Goal: Transaction & Acquisition: Register for event/course

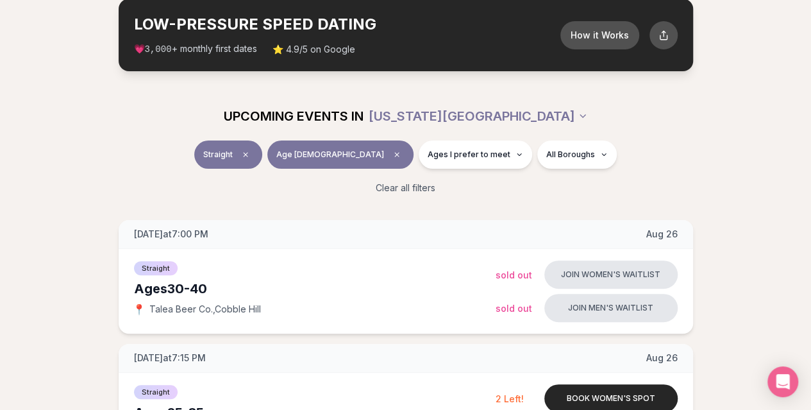
scroll to position [72, 0]
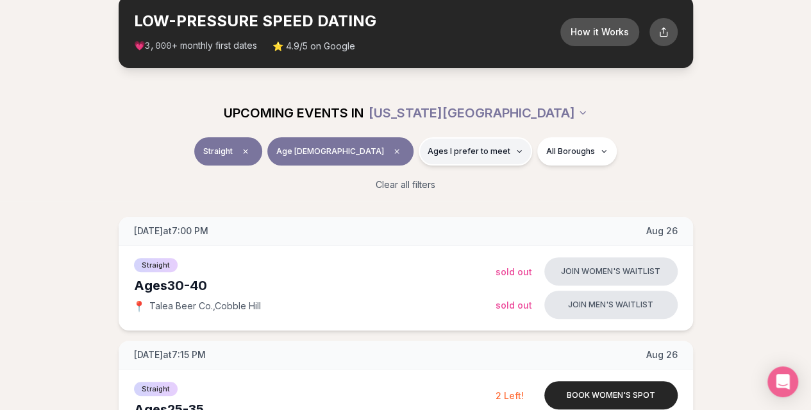
click at [459, 146] on span "Ages I prefer to meet" at bounding box center [469, 151] width 83 height 10
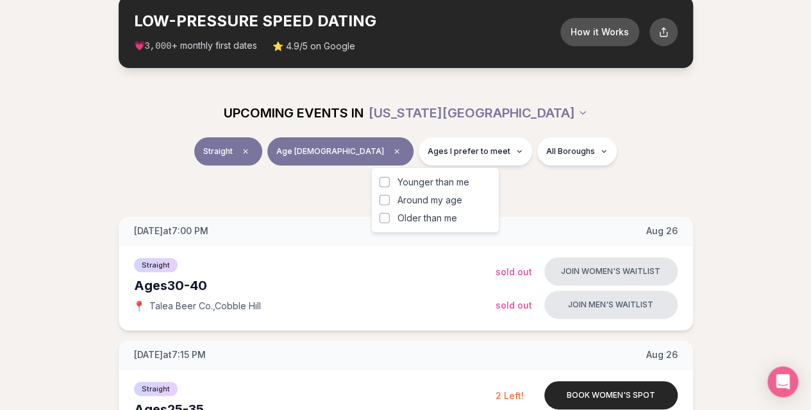
click at [443, 200] on span "Around my age" at bounding box center [430, 200] width 65 height 13
click at [390, 200] on button "Around my age" at bounding box center [385, 200] width 10 height 10
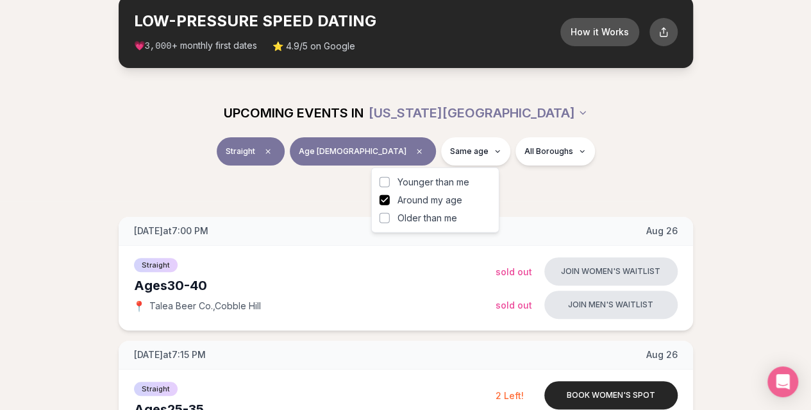
click at [635, 140] on div "Straight Age [DEMOGRAPHIC_DATA] Same age All Boroughs" at bounding box center [406, 153] width 718 height 33
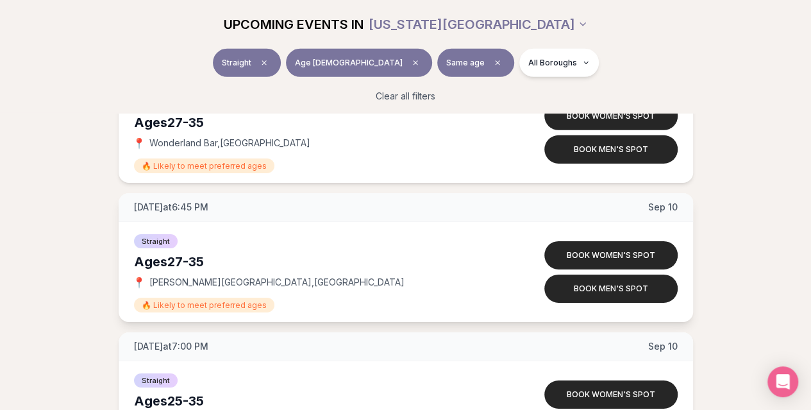
scroll to position [2007, 0]
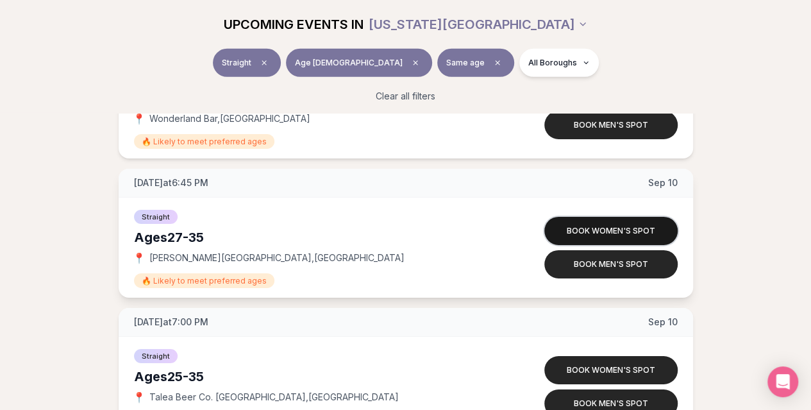
click at [603, 225] on button "Book women's spot" at bounding box center [611, 231] width 133 height 28
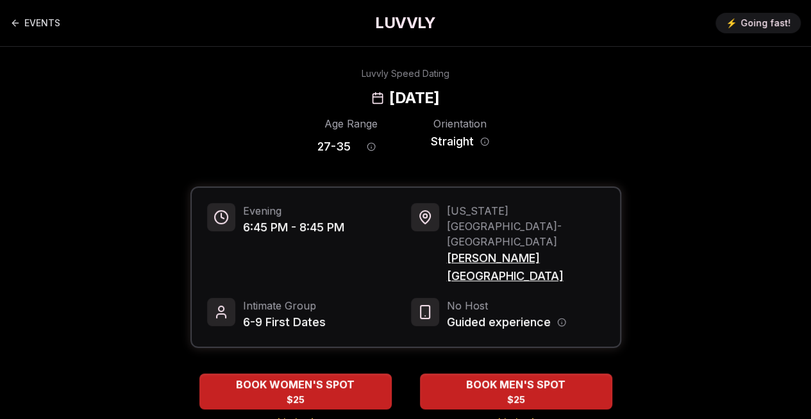
scroll to position [56, 0]
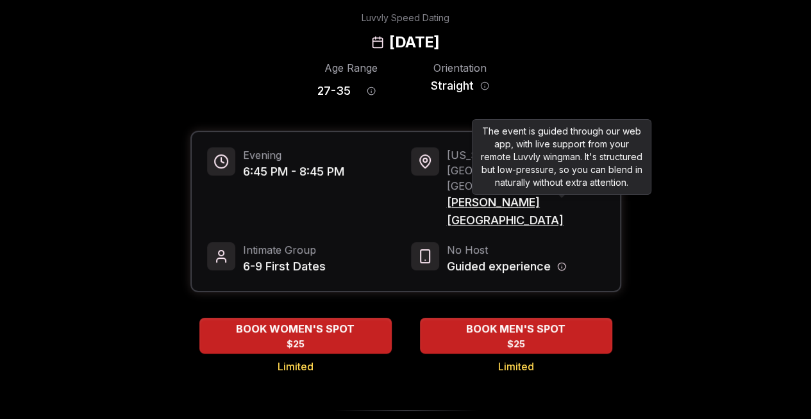
click at [561, 262] on icon "Host information" at bounding box center [561, 266] width 9 height 9
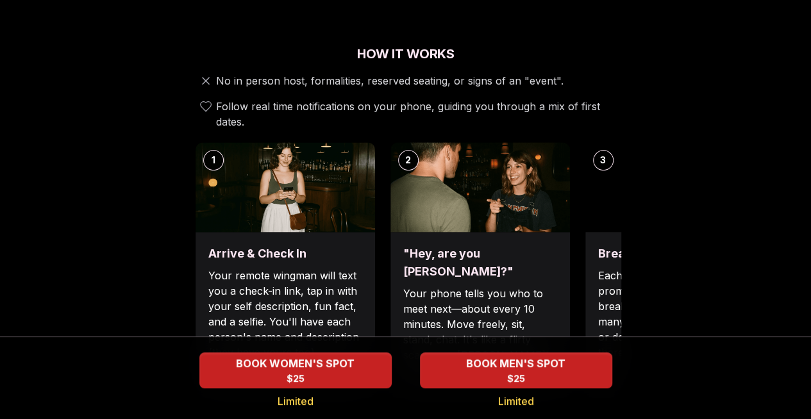
scroll to position [477, 0]
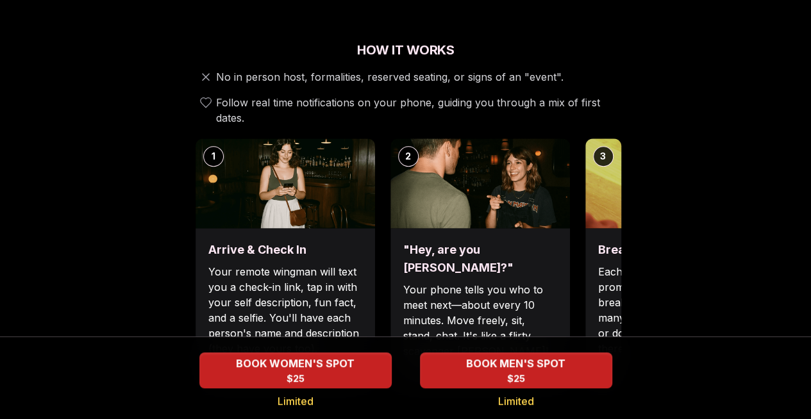
click at [598, 264] on p "Each date will have new convo prompts on screen to help break the ice. Cycle th…" at bounding box center [675, 310] width 154 height 92
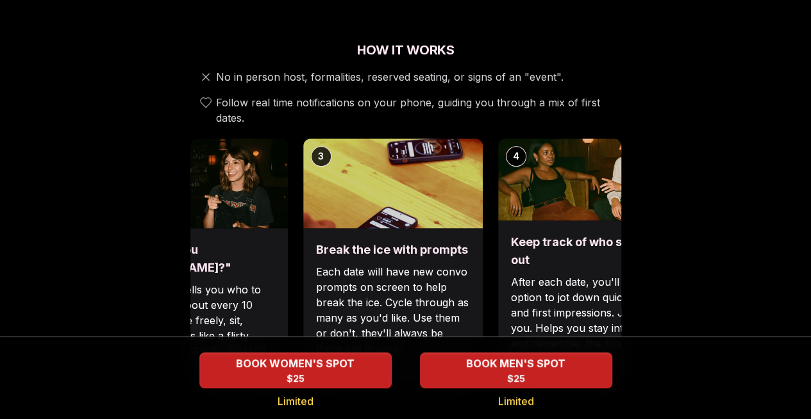
click at [309, 146] on img at bounding box center [393, 184] width 180 height 90
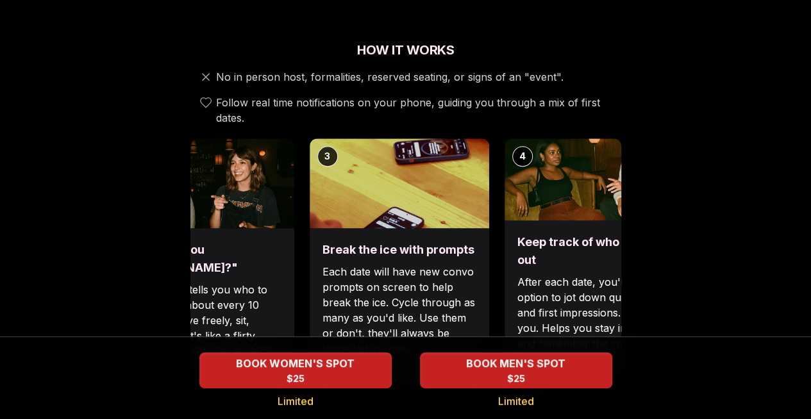
click at [414, 228] on div "Break the ice with prompts Each date will have new convo prompts on screen to h…" at bounding box center [400, 311] width 180 height 167
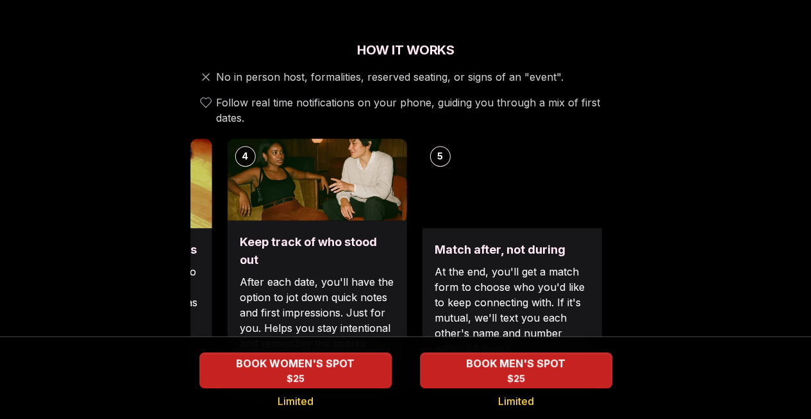
click at [366, 253] on div "Keep track of who stood out After each date, you'll have the option to jot down…" at bounding box center [317, 308] width 180 height 174
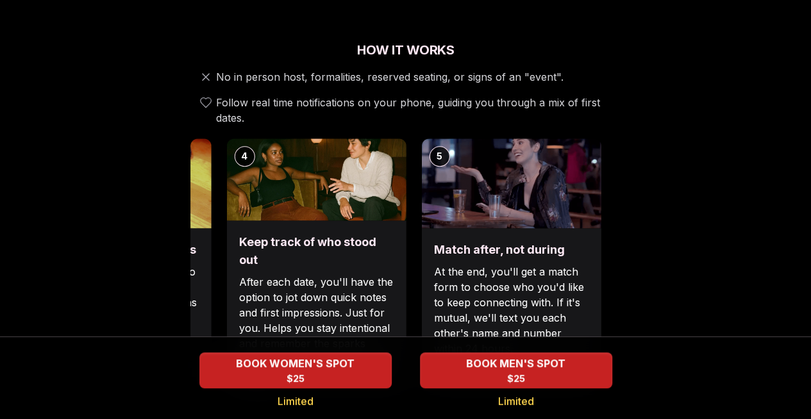
click at [506, 264] on p "At the end, you'll get a match form to choose who you'd like to keep connecting…" at bounding box center [511, 310] width 154 height 92
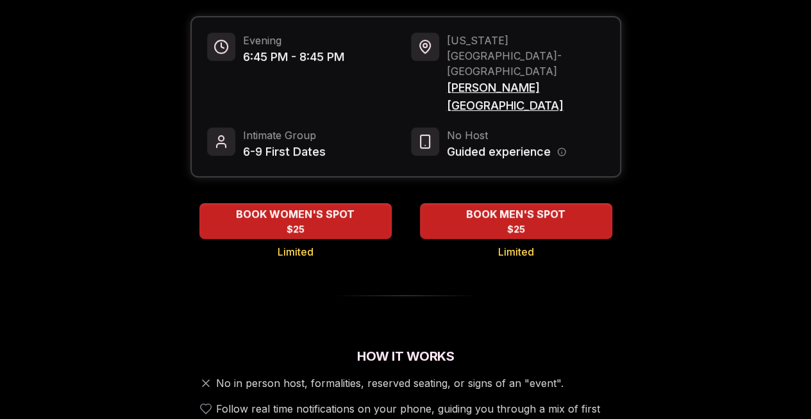
scroll to position [0, 0]
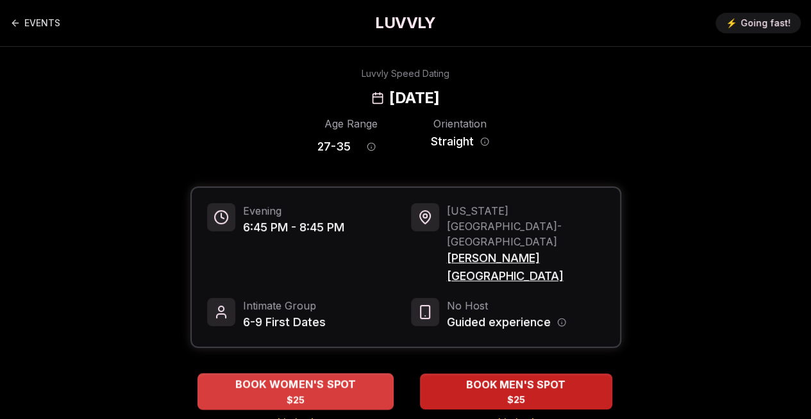
click at [259, 377] on span "BOOK WOMEN'S SPOT" at bounding box center [295, 384] width 126 height 15
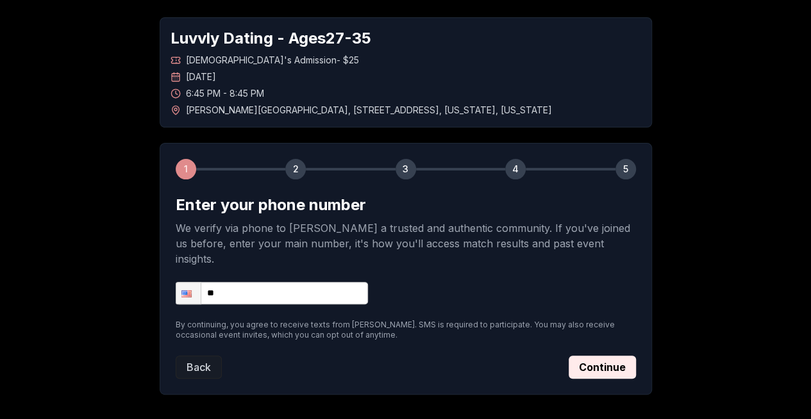
scroll to position [81, 0]
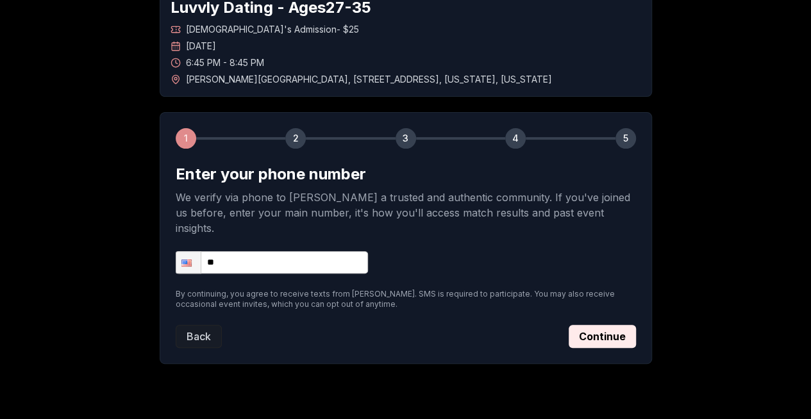
click at [299, 251] on input "**" at bounding box center [272, 262] width 192 height 22
type input "**********"
click at [427, 251] on div "**********" at bounding box center [406, 262] width 461 height 22
click at [599, 325] on button "Continue" at bounding box center [602, 336] width 67 height 23
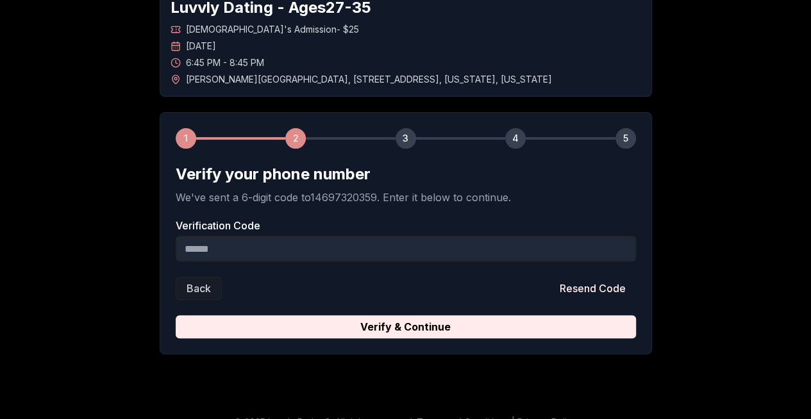
click at [348, 252] on input "Verification Code" at bounding box center [406, 249] width 461 height 26
click at [244, 251] on input "Verification Code" at bounding box center [406, 249] width 461 height 26
paste input "******"
type input "******"
click at [340, 293] on div "Back Resend Code" at bounding box center [406, 288] width 461 height 23
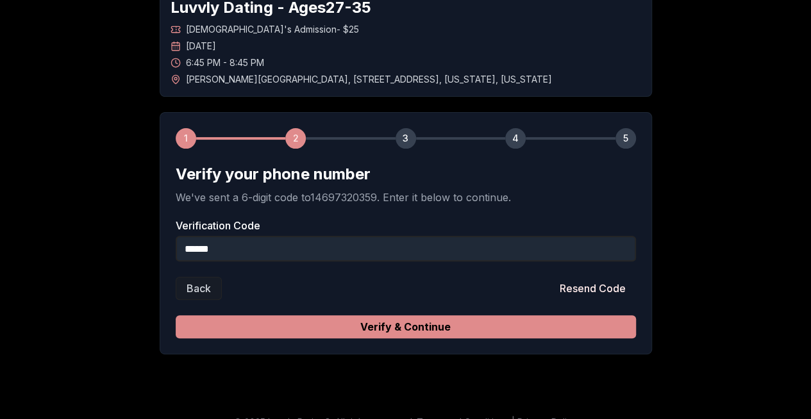
click at [571, 326] on button "Verify & Continue" at bounding box center [406, 327] width 461 height 23
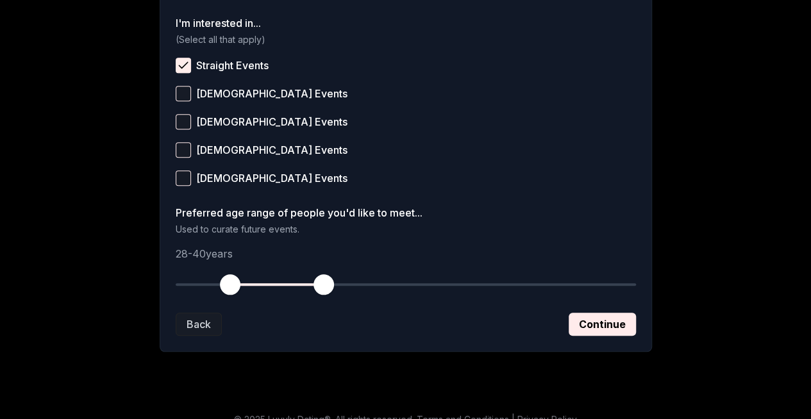
scroll to position [546, 0]
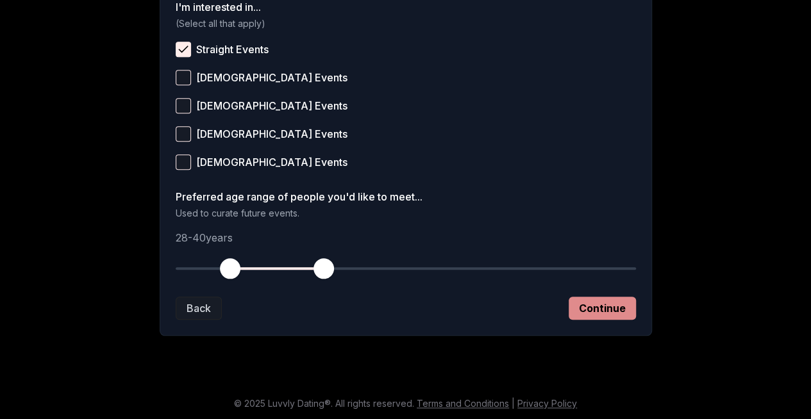
click at [605, 313] on button "Continue" at bounding box center [602, 308] width 67 height 23
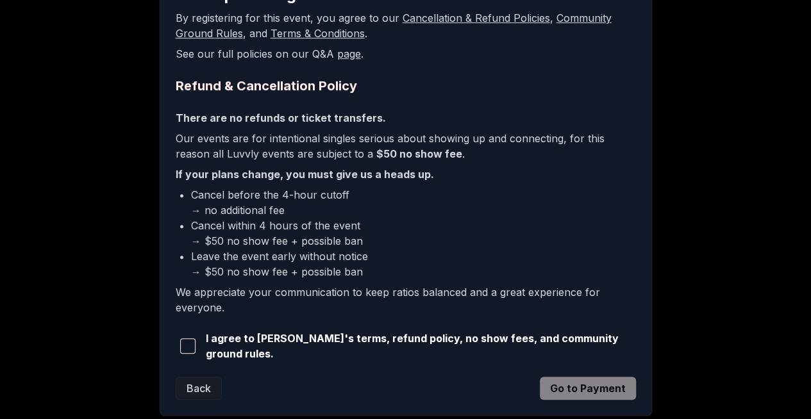
scroll to position [261, 0]
click at [355, 341] on span "I agree to [PERSON_NAME]'s terms, refund policy, no show fees, and community gr…" at bounding box center [421, 345] width 430 height 31
click at [191, 346] on span "button" at bounding box center [187, 345] width 15 height 15
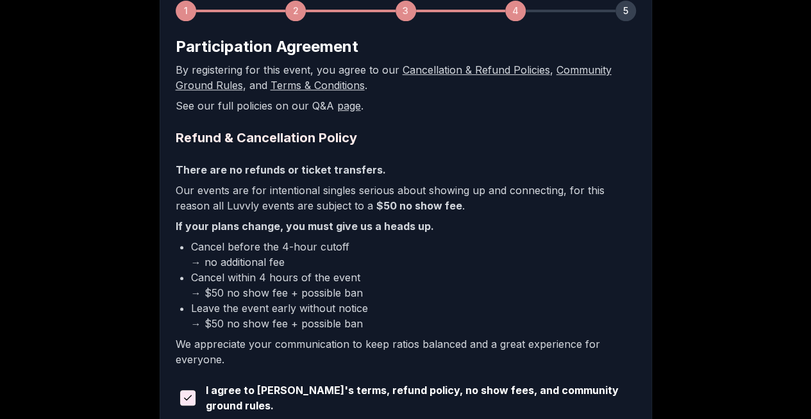
scroll to position [338, 0]
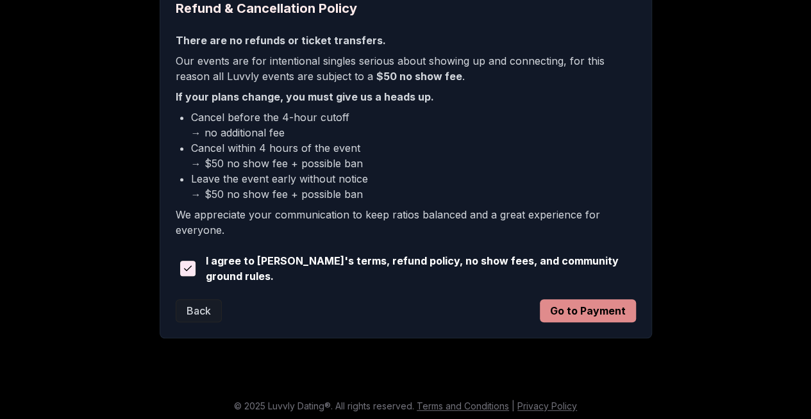
click at [589, 312] on button "Go to Payment" at bounding box center [588, 311] width 96 height 23
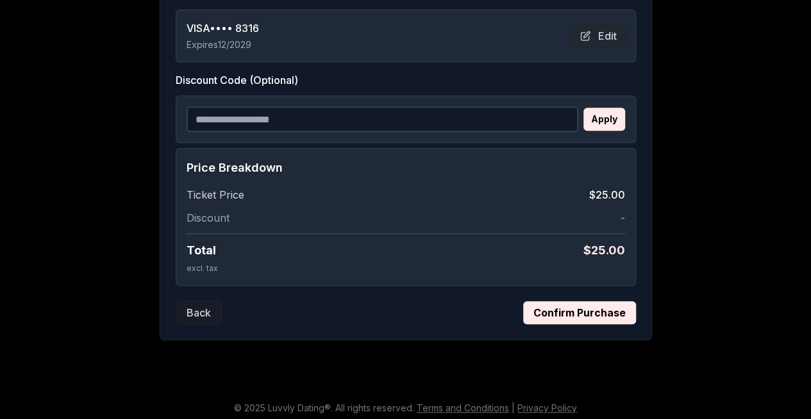
scroll to position [295, 0]
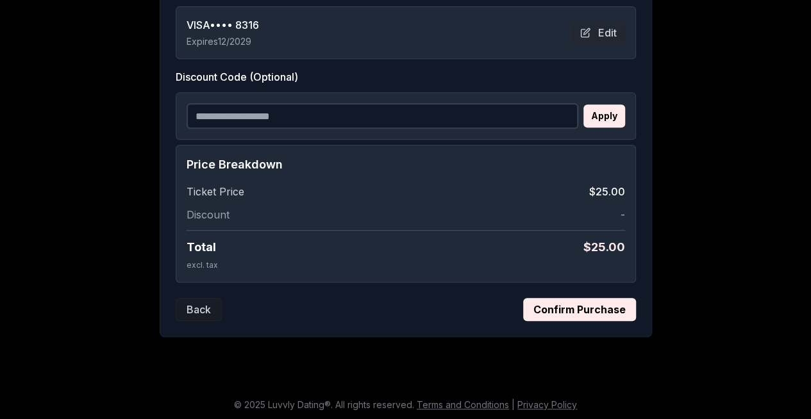
click at [579, 307] on button "Confirm Purchase" at bounding box center [579, 309] width 113 height 23
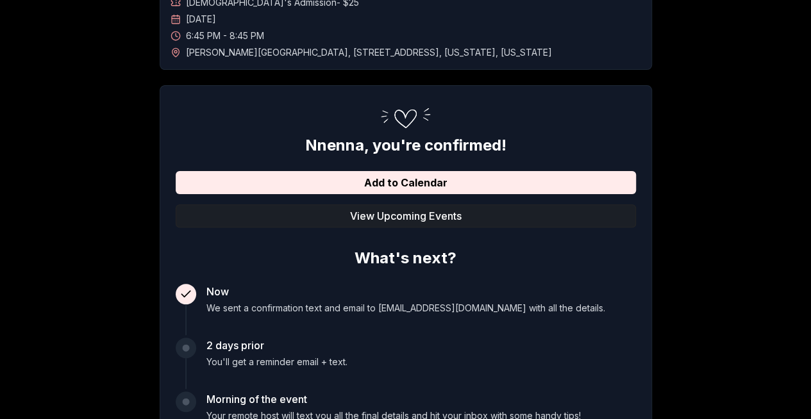
scroll to position [174, 0]
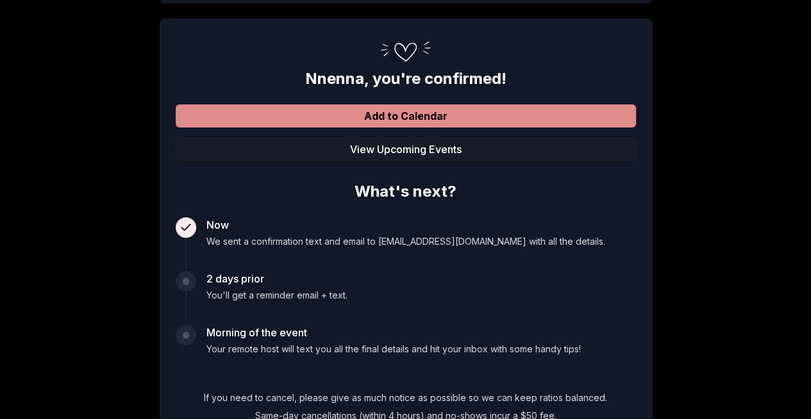
click at [409, 117] on button "Add to Calendar" at bounding box center [406, 116] width 461 height 23
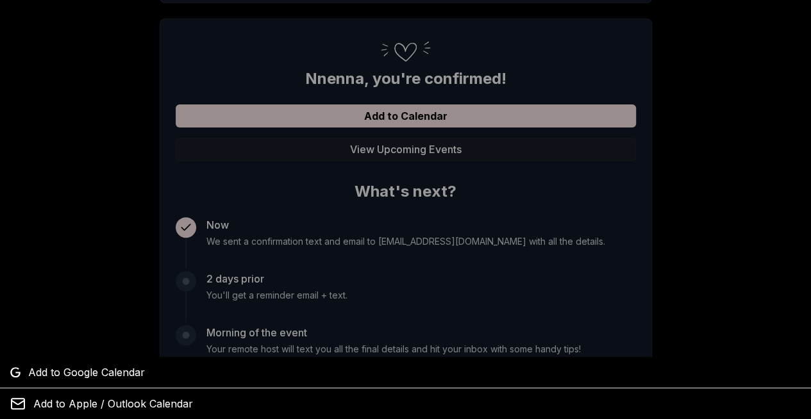
scroll to position [295, 0]
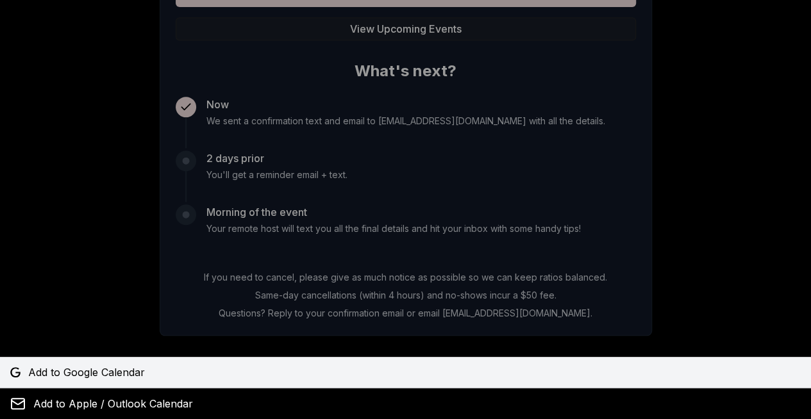
click at [108, 371] on span "Add to Google Calendar" at bounding box center [86, 372] width 117 height 15
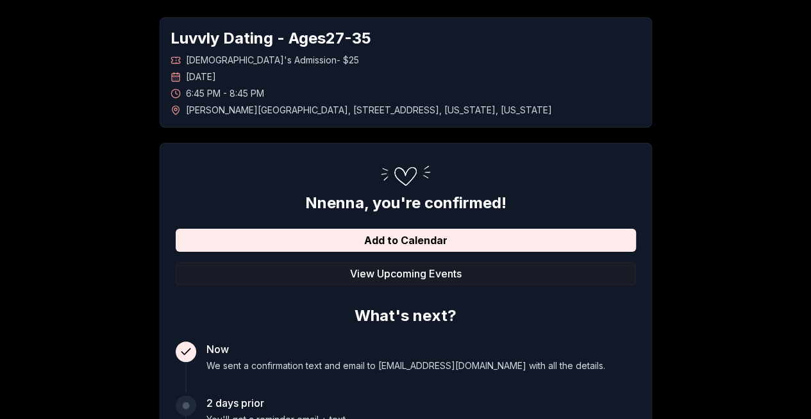
scroll to position [0, 0]
